Goal: Transaction & Acquisition: Download file/media

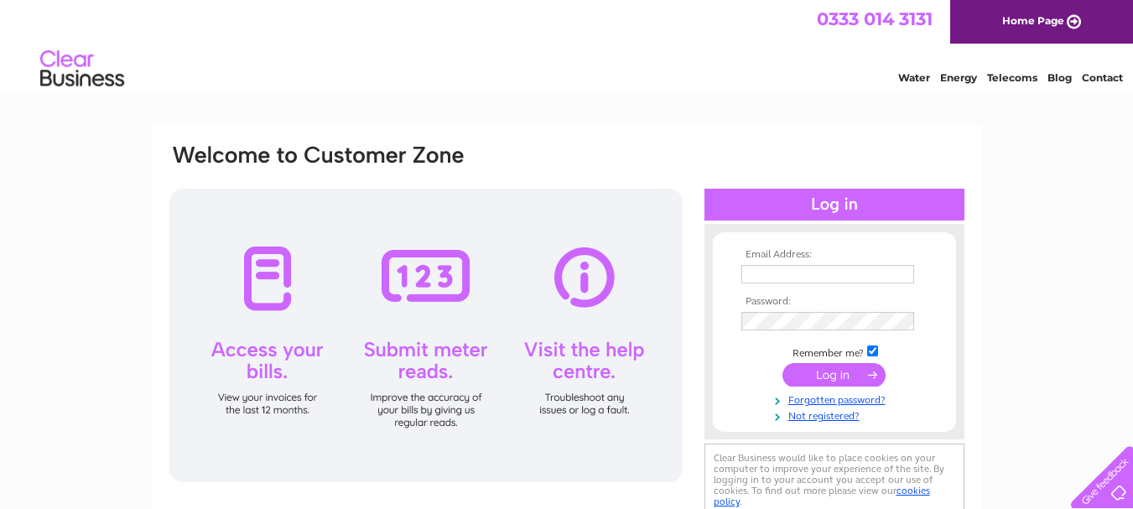
type input "admin@carpetdisco.co.uk"
click at [826, 373] on input "submit" at bounding box center [833, 374] width 103 height 23
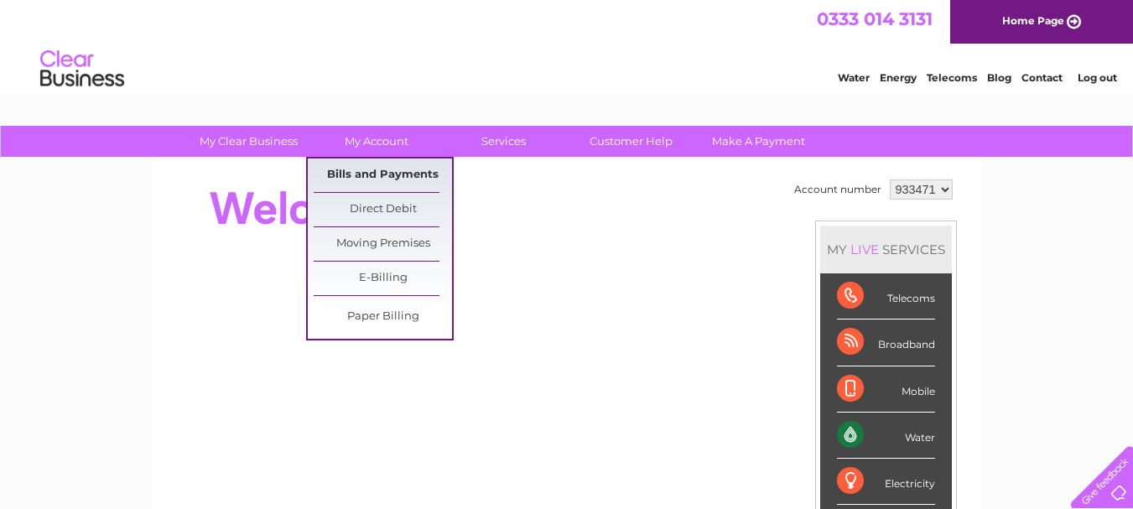
click at [371, 170] on link "Bills and Payments" at bounding box center [383, 175] width 138 height 34
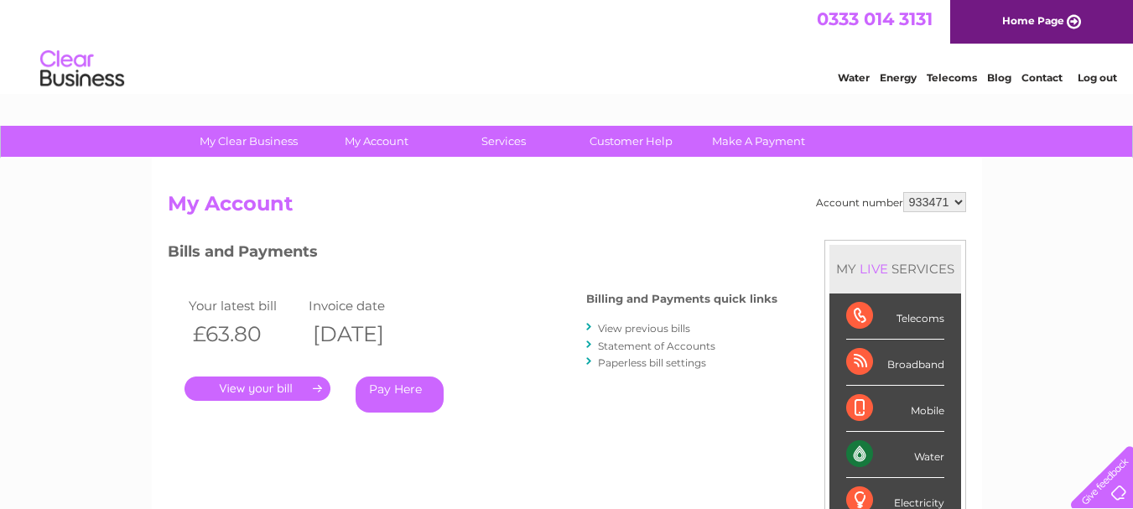
click at [295, 387] on link "." at bounding box center [257, 388] width 146 height 24
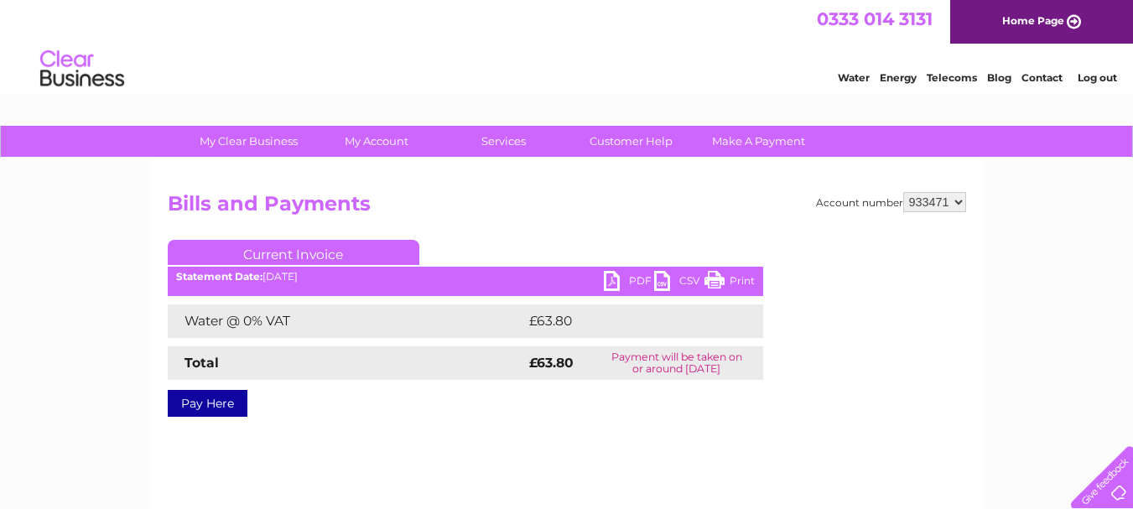
click at [609, 276] on link "PDF" at bounding box center [629, 283] width 50 height 24
